Goal: Information Seeking & Learning: Learn about a topic

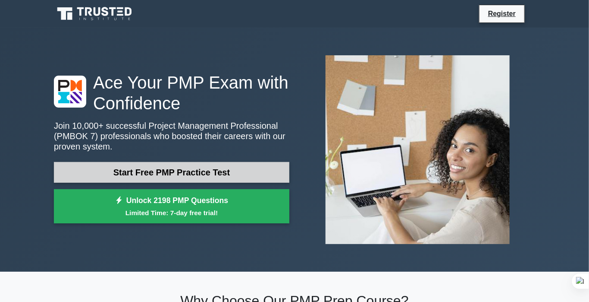
click at [196, 170] on link "Start Free PMP Practice Test" at bounding box center [172, 172] width 236 height 21
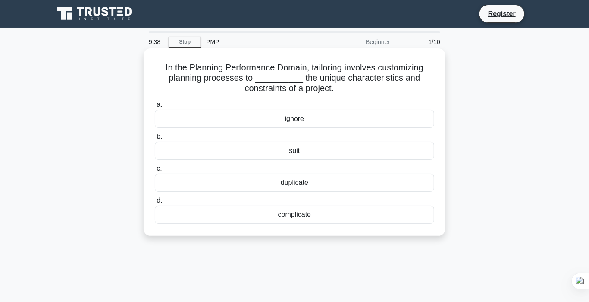
click at [185, 153] on div "suit" at bounding box center [295, 151] width 280 height 18
click at [155, 139] on input "b. suit" at bounding box center [155, 137] width 0 height 6
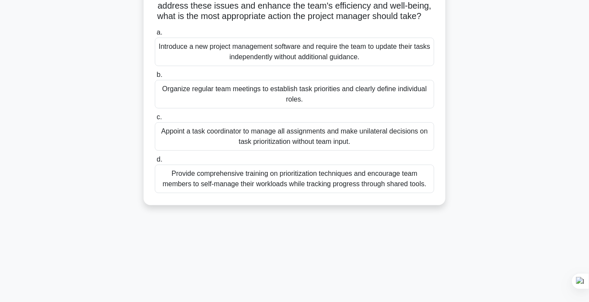
scroll to position [115, 0]
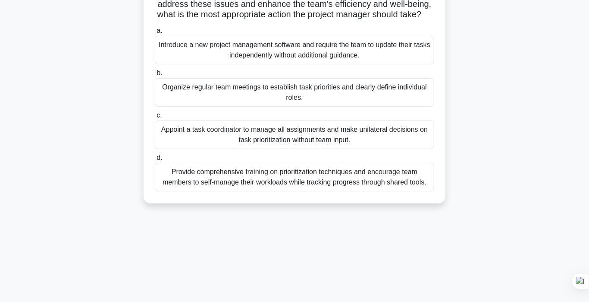
click at [293, 104] on div "Organize regular team meetings to establish task priorities and clearly define …" at bounding box center [295, 92] width 280 height 28
click at [155, 76] on input "b. Organize regular team meetings to establish task priorities and clearly defi…" at bounding box center [155, 73] width 0 height 6
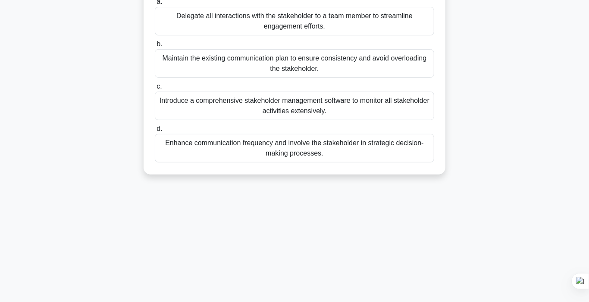
click at [293, 104] on div "Introduce a comprehensive stakeholder management software to monitor all stakeh…" at bounding box center [295, 105] width 280 height 28
click at [155, 89] on input "c. Introduce a comprehensive stakeholder management software to monitor all sta…" at bounding box center [155, 87] width 0 height 6
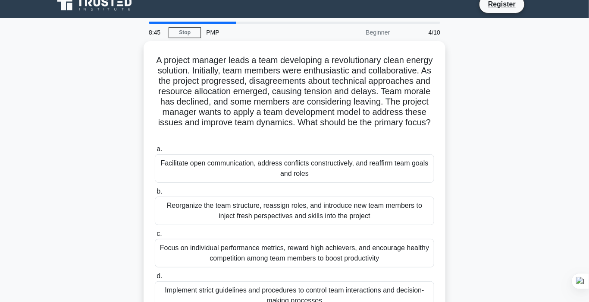
scroll to position [0, 0]
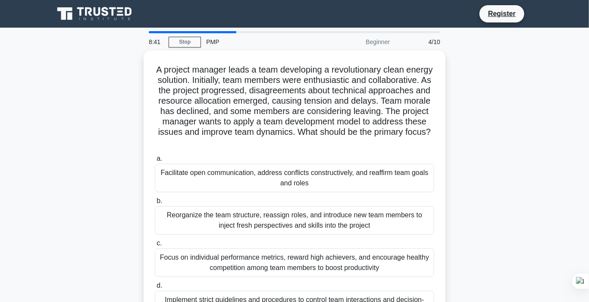
click at [197, 33] on div at bounding box center [193, 32] width 88 height 2
click at [198, 32] on div at bounding box center [193, 32] width 88 height 2
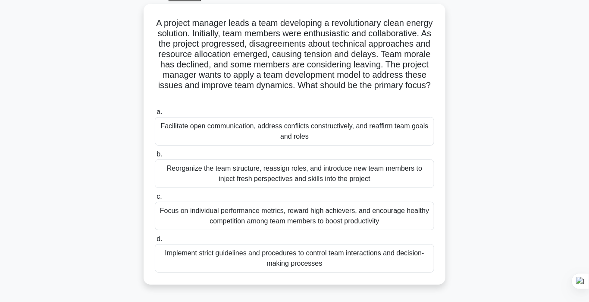
scroll to position [39, 0]
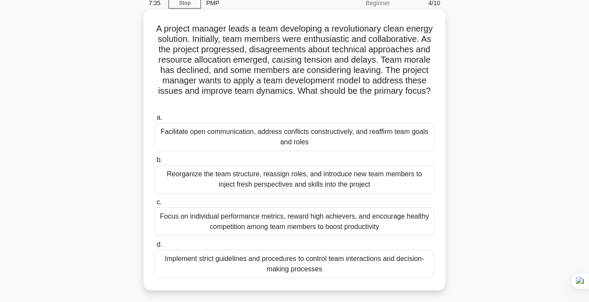
click at [233, 134] on div "Facilitate open communication, address conflicts constructively, and reaffirm t…" at bounding box center [295, 137] width 280 height 28
click at [155, 120] on input "a. Facilitate open communication, address conflicts constructively, and reaffir…" at bounding box center [155, 118] width 0 height 6
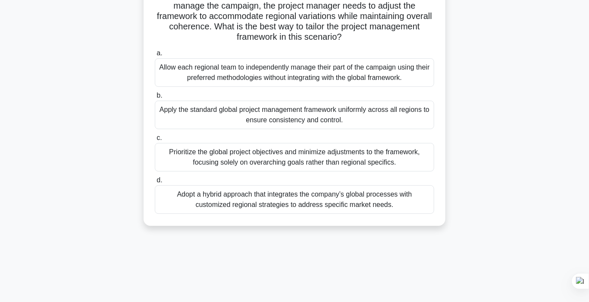
scroll to position [116, 0]
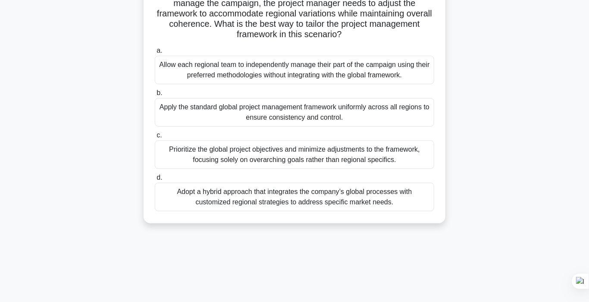
click at [359, 120] on div "Apply the standard global project management framework uniformly across all reg…" at bounding box center [295, 112] width 280 height 28
click at [155, 96] on input "b. Apply the standard global project management framework uniformly across all …" at bounding box center [155, 93] width 0 height 6
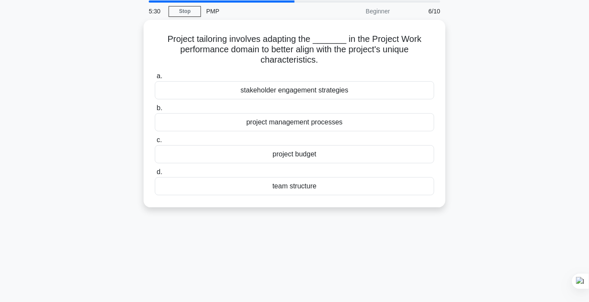
scroll to position [0, 0]
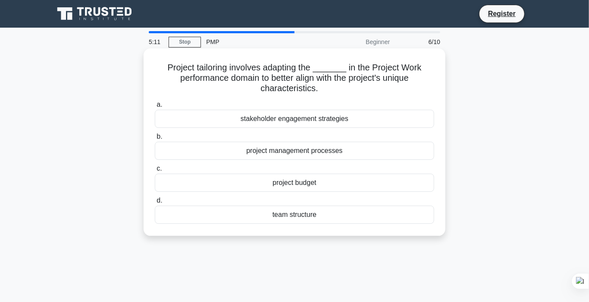
click at [338, 118] on div "stakeholder engagement strategies" at bounding box center [295, 119] width 280 height 18
click at [155, 107] on input "a. stakeholder engagement strategies" at bounding box center [155, 105] width 0 height 6
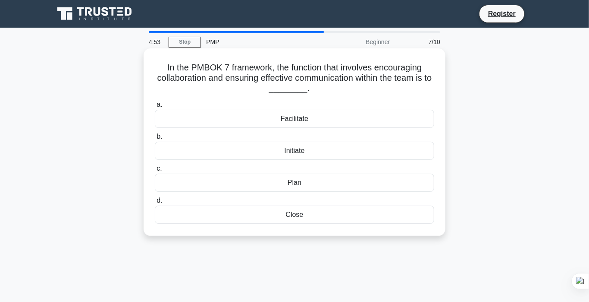
click at [297, 117] on div "Facilitate" at bounding box center [295, 119] width 280 height 18
click at [155, 107] on input "a. Facilitate" at bounding box center [155, 105] width 0 height 6
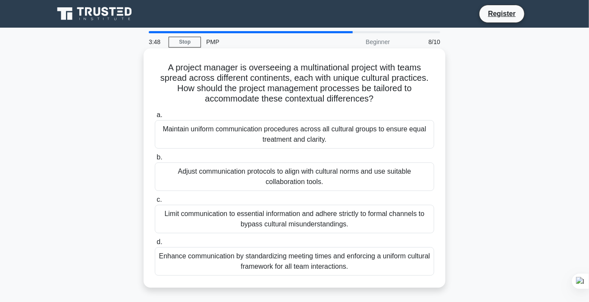
click at [368, 135] on div "Maintain uniform communication procedures across all cultural groups to ensure …" at bounding box center [295, 134] width 280 height 28
click at [155, 118] on input "a. Maintain uniform communication procedures across all cultural groups to ensu…" at bounding box center [155, 115] width 0 height 6
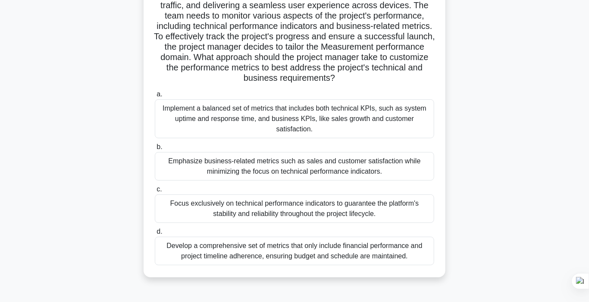
scroll to position [96, 0]
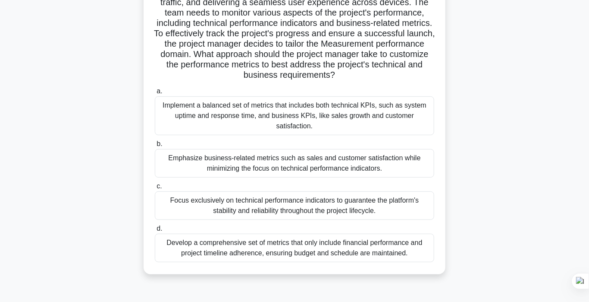
click at [346, 110] on div "Implement a balanced set of metrics that includes both technical KPIs, such as …" at bounding box center [295, 115] width 280 height 39
click at [155, 94] on input "a. Implement a balanced set of metrics that includes both technical KPIs, such …" at bounding box center [155, 91] width 0 height 6
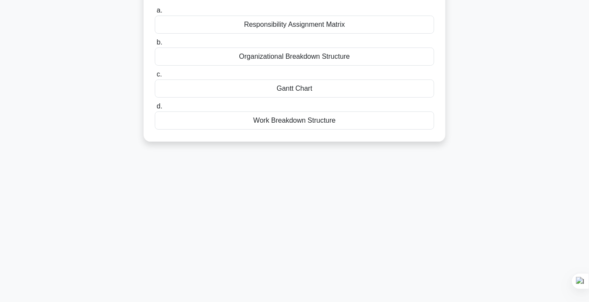
scroll to position [0, 0]
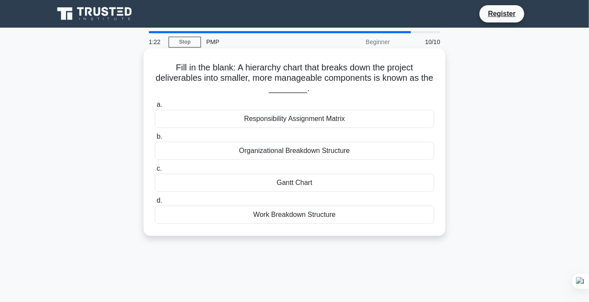
click at [312, 214] on div "Work Breakdown Structure" at bounding box center [295, 214] width 280 height 18
click at [155, 203] on input "d. Work Breakdown Structure" at bounding box center [155, 201] width 0 height 6
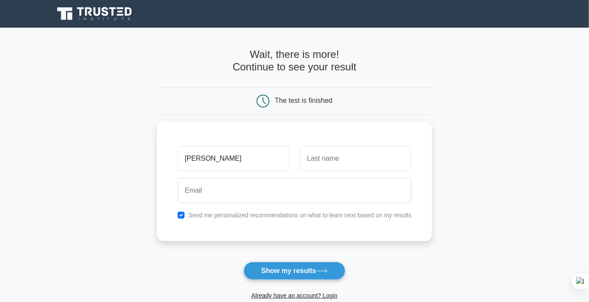
type input "shaibi"
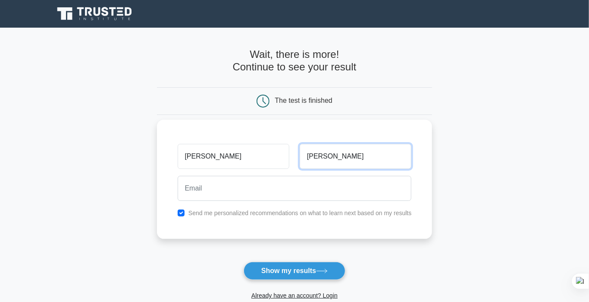
click at [325, 157] on input "mohs sharif" at bounding box center [356, 156] width 112 height 25
type input "mohd sharif"
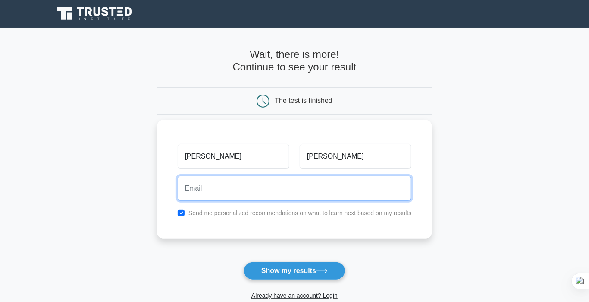
click at [249, 184] on input "email" at bounding box center [295, 188] width 234 height 25
type input "celsgt4@yahoo.com"
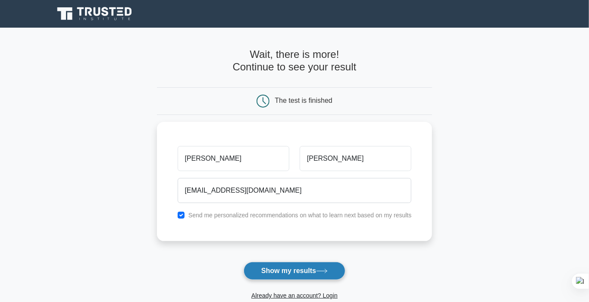
click at [298, 271] on button "Show my results" at bounding box center [295, 270] width 102 height 18
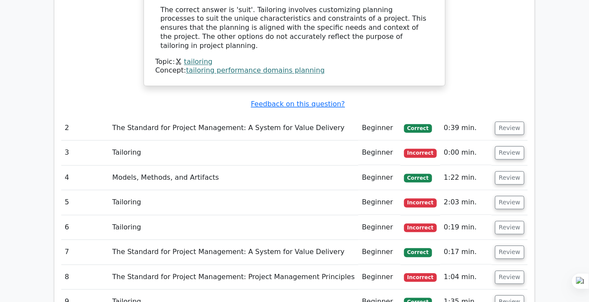
scroll to position [873, 0]
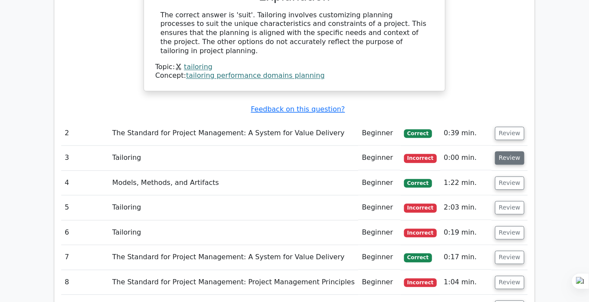
click at [508, 151] on button "Review" at bounding box center [509, 157] width 29 height 13
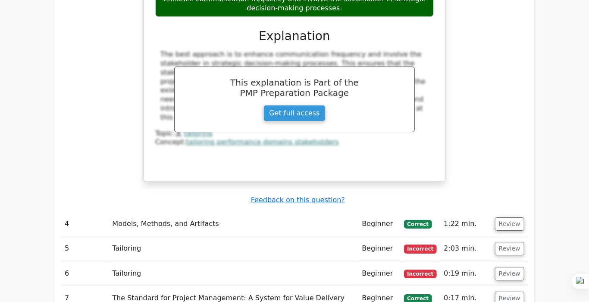
scroll to position [1242, 0]
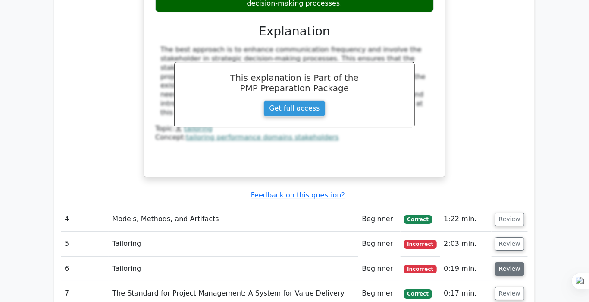
click at [506, 262] on button "Review" at bounding box center [509, 268] width 29 height 13
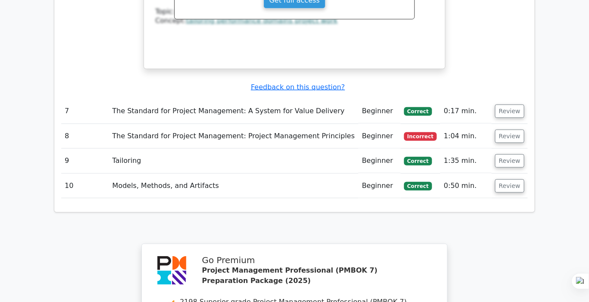
scroll to position [1773, 0]
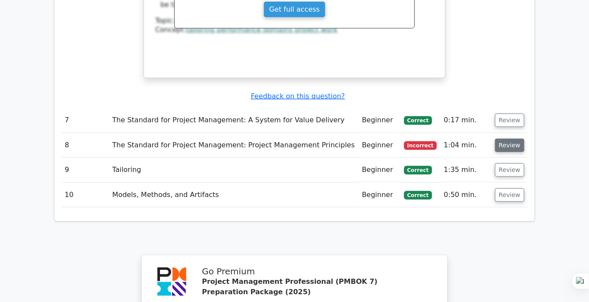
click at [513, 139] on button "Review" at bounding box center [509, 145] width 29 height 13
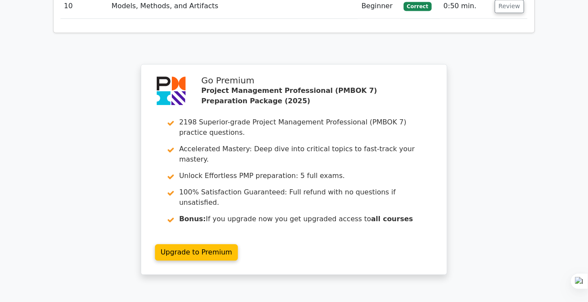
scroll to position [2342, 0]
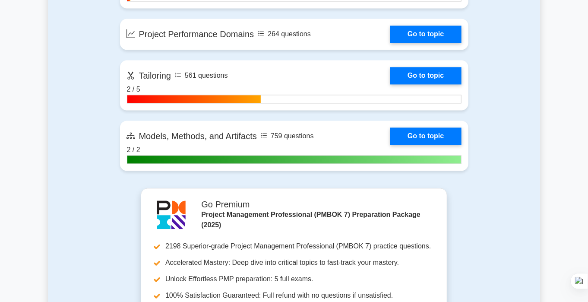
scroll to position [737, 0]
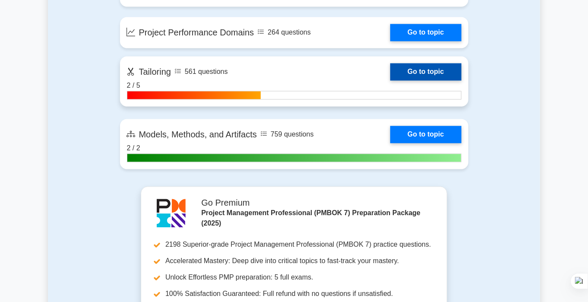
click at [406, 73] on link "Go to topic" at bounding box center [425, 71] width 71 height 17
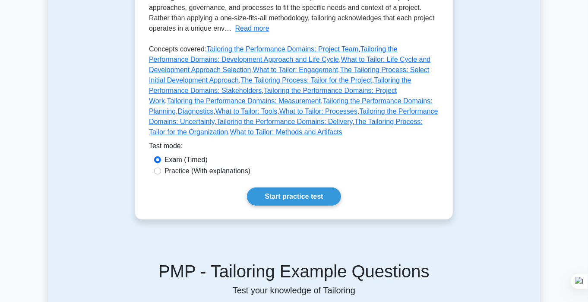
scroll to position [224, 0]
